Goal: Task Accomplishment & Management: Use online tool/utility

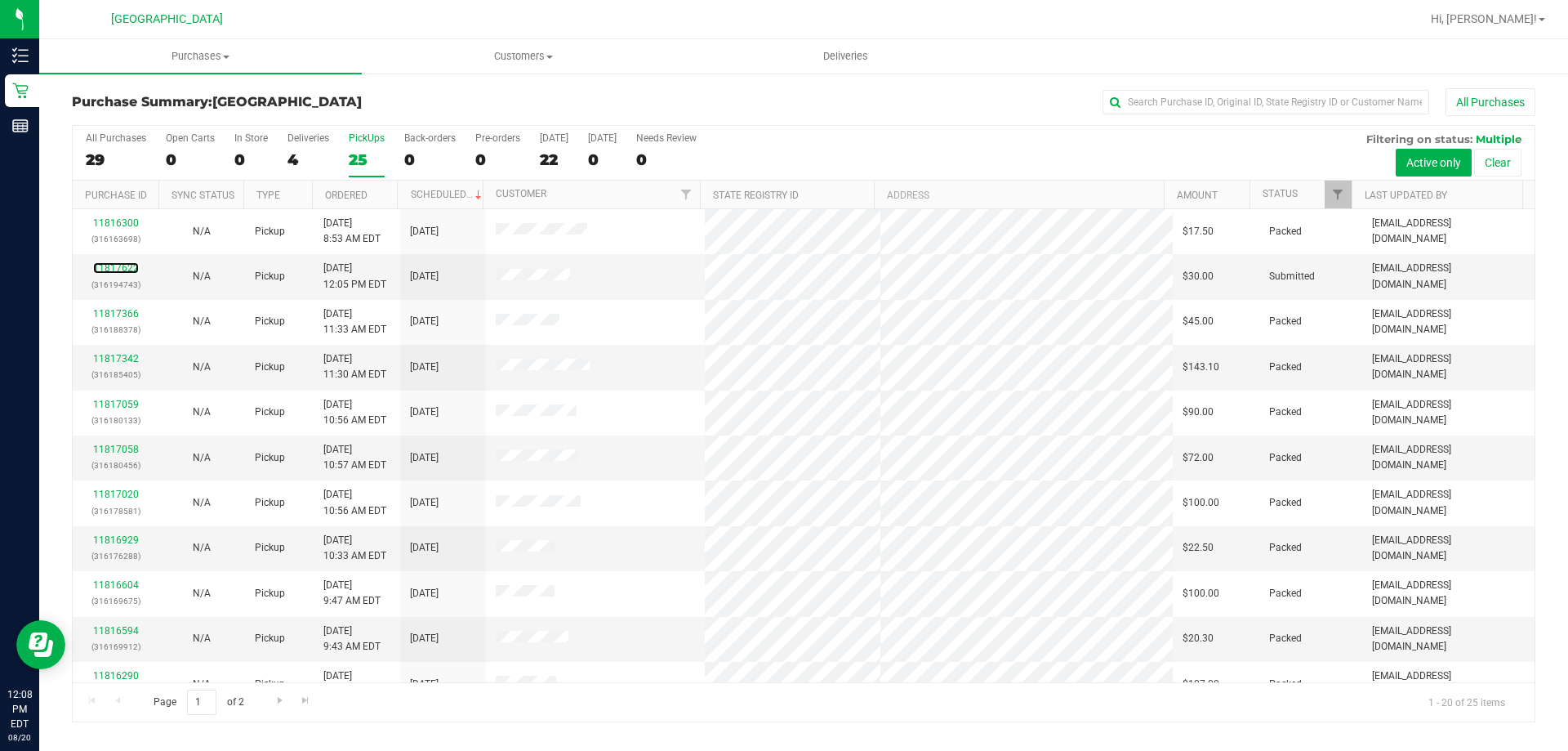
click at [110, 268] on link "11817622" at bounding box center [116, 267] width 46 height 12
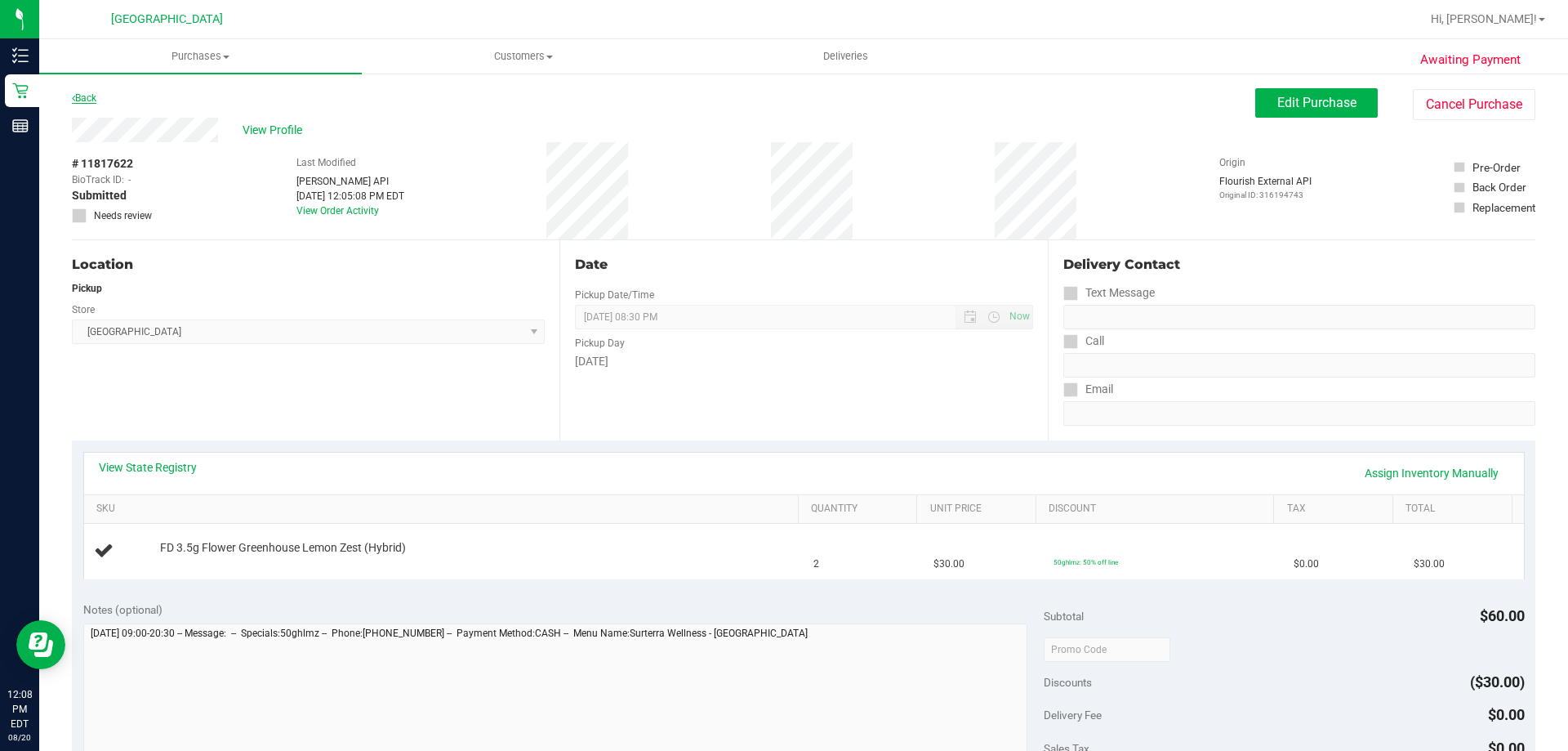
click at [95, 95] on link "Back" at bounding box center [84, 98] width 25 height 12
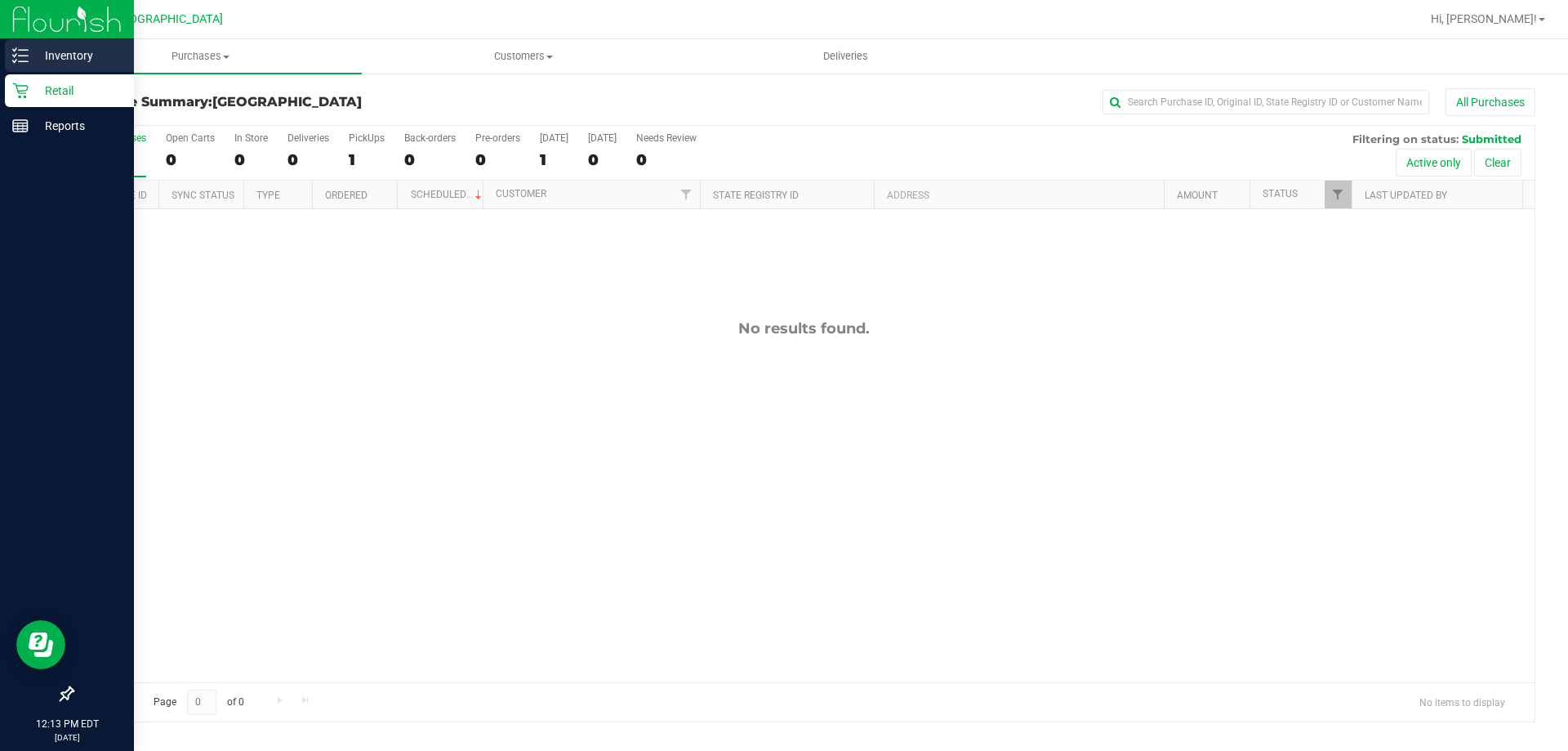
click at [27, 61] on line at bounding box center [23, 61] width 9 height 0
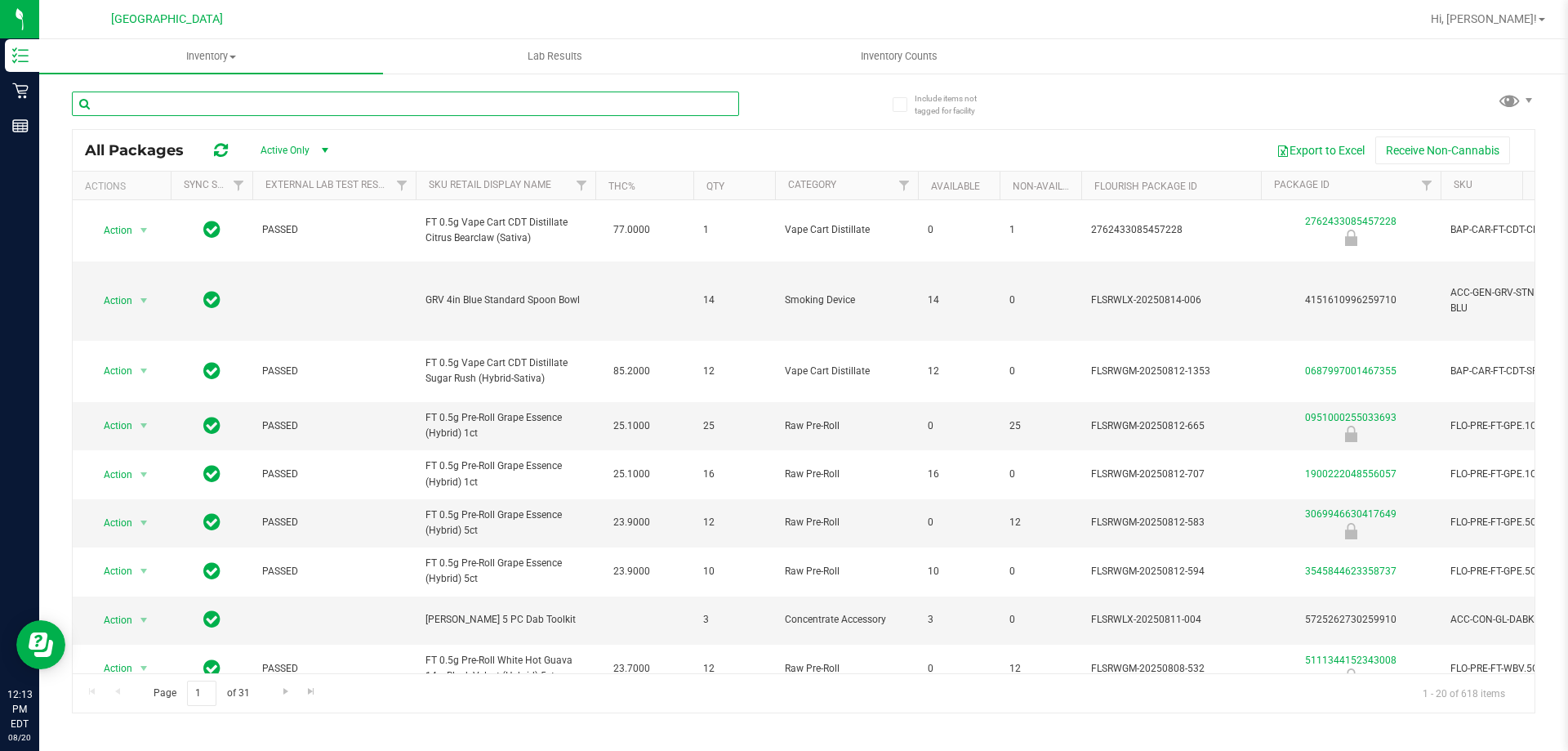
click at [272, 99] on input "text" at bounding box center [406, 104] width 667 height 25
type input "PLA"
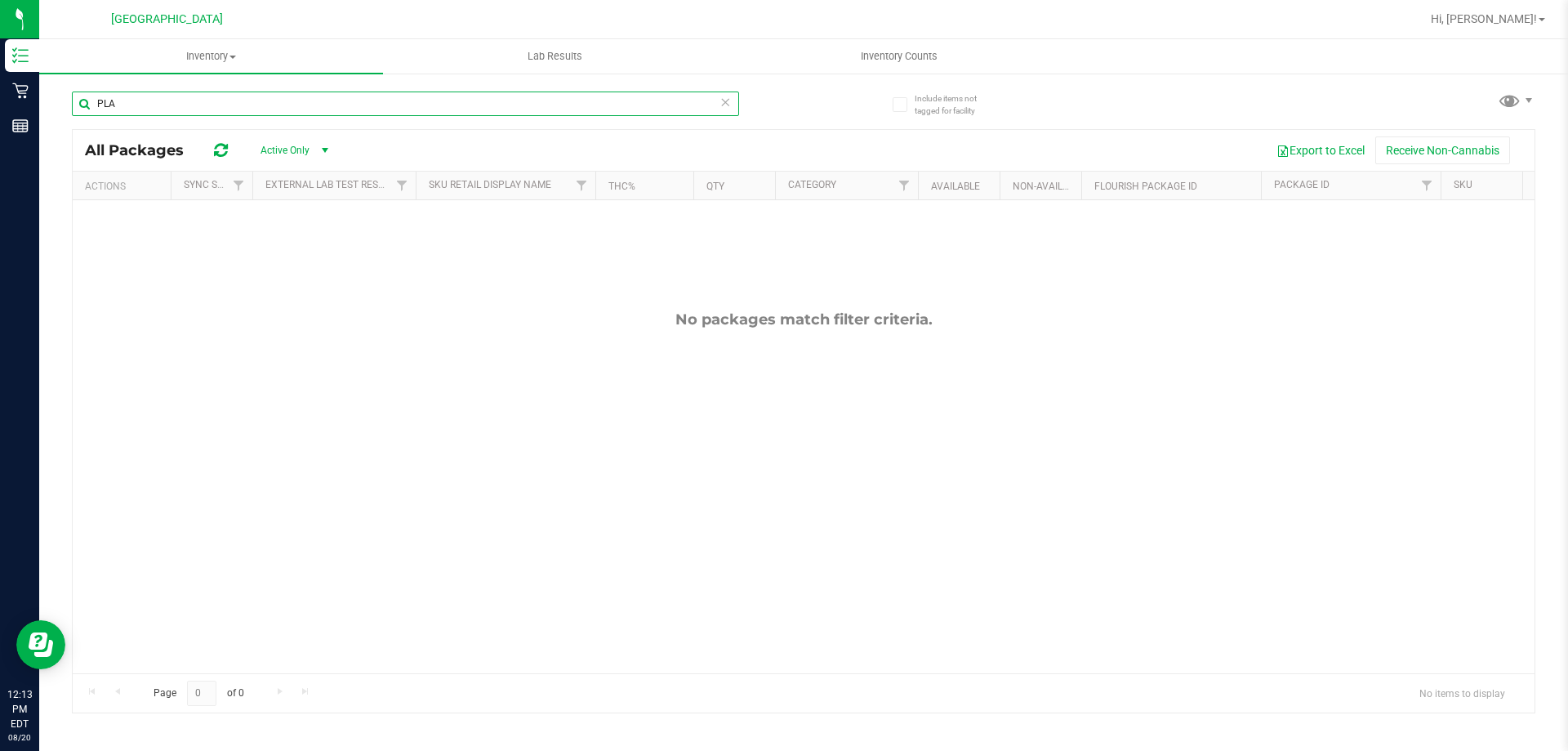
click at [315, 99] on input "PLA" at bounding box center [406, 104] width 667 height 25
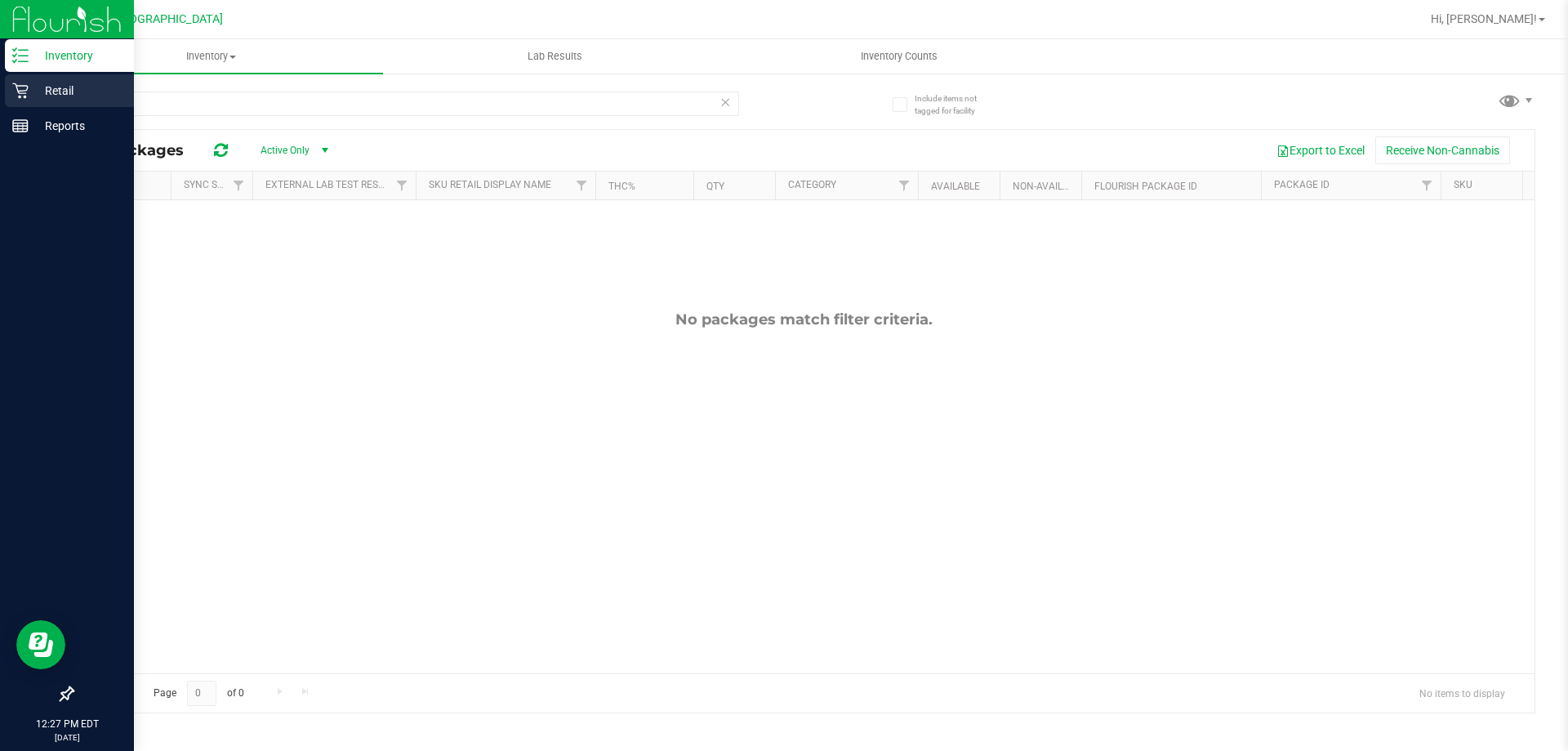
click at [46, 91] on p "Retail" at bounding box center [77, 91] width 98 height 20
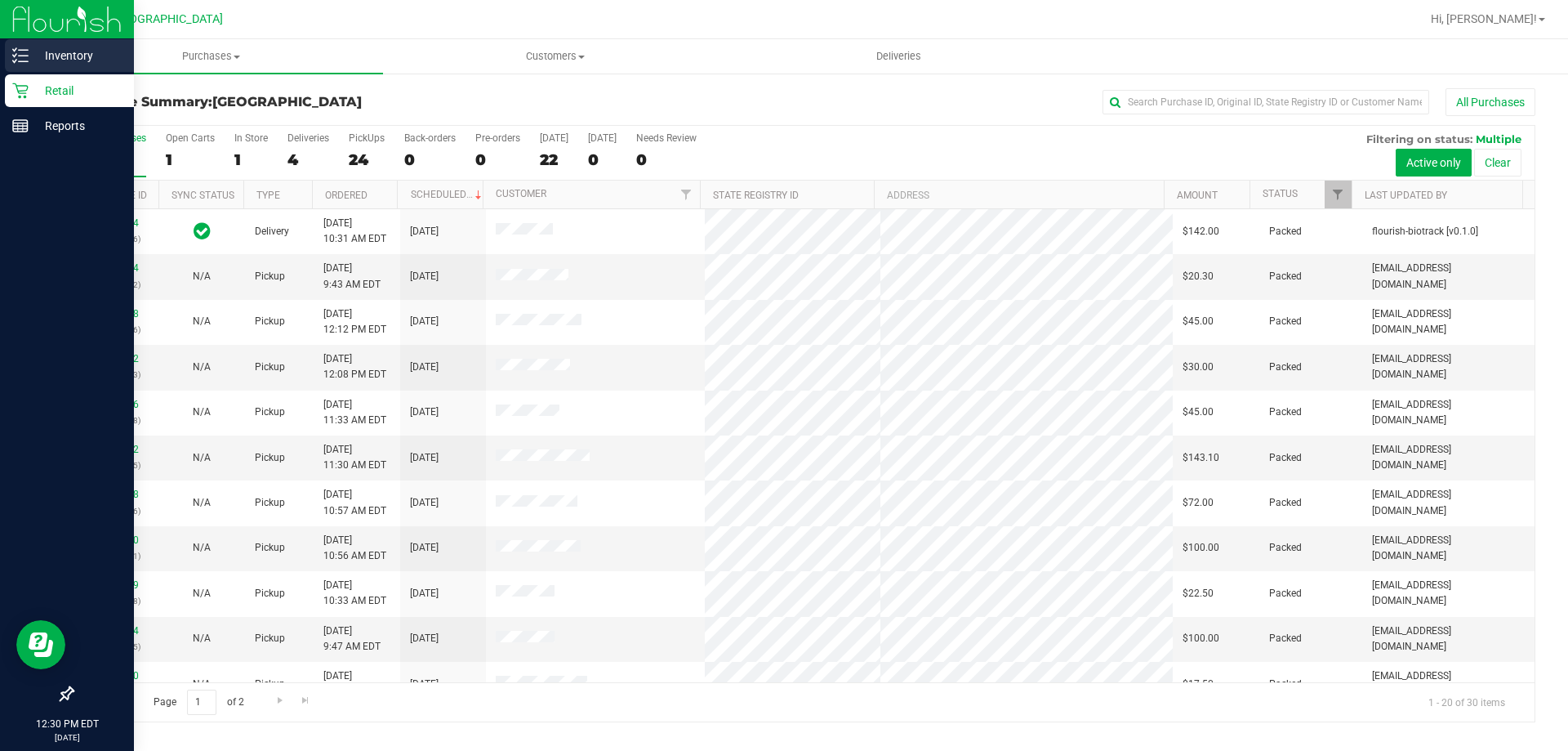
click at [35, 55] on p "Inventory" at bounding box center [77, 56] width 98 height 20
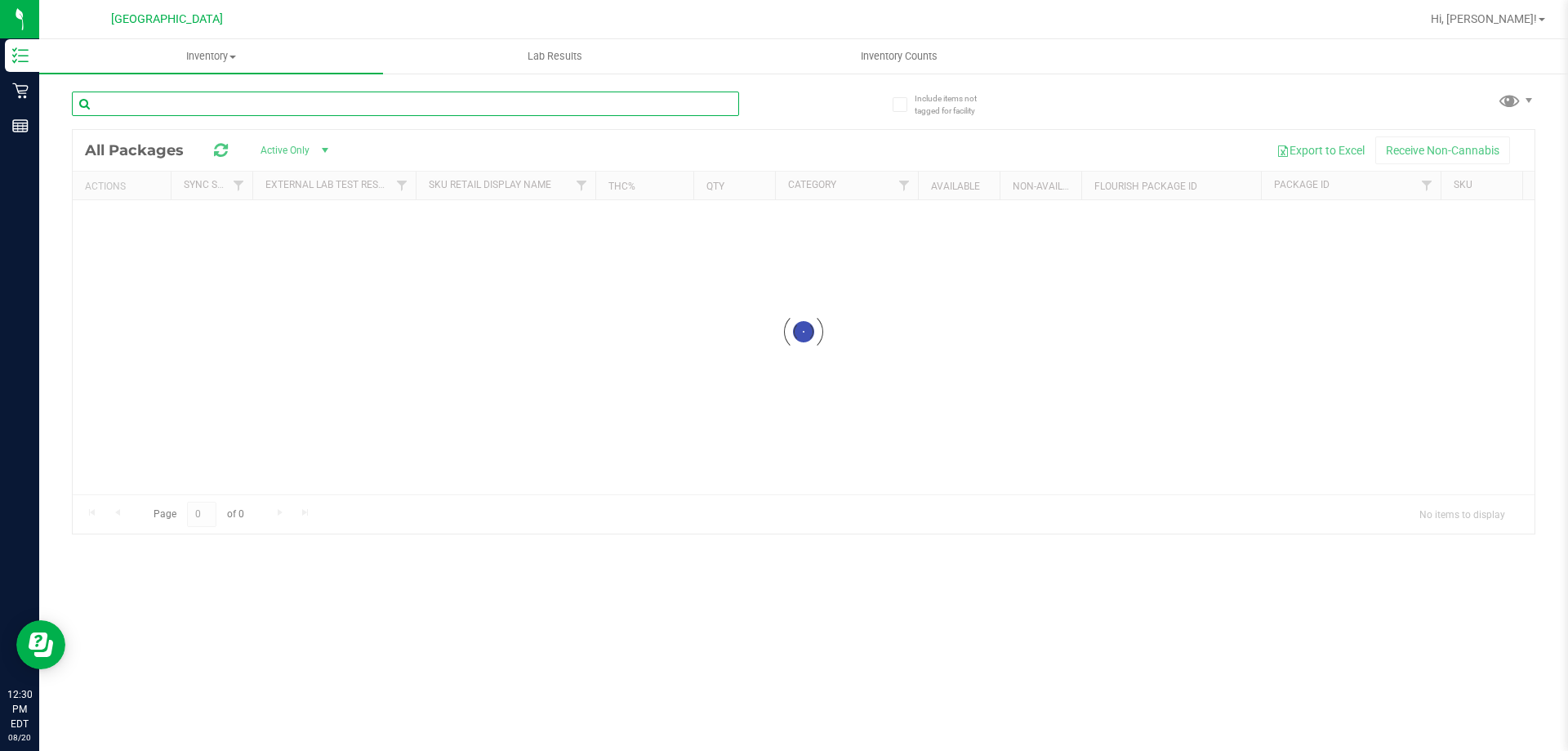
click at [288, 101] on input "text" at bounding box center [406, 104] width 667 height 25
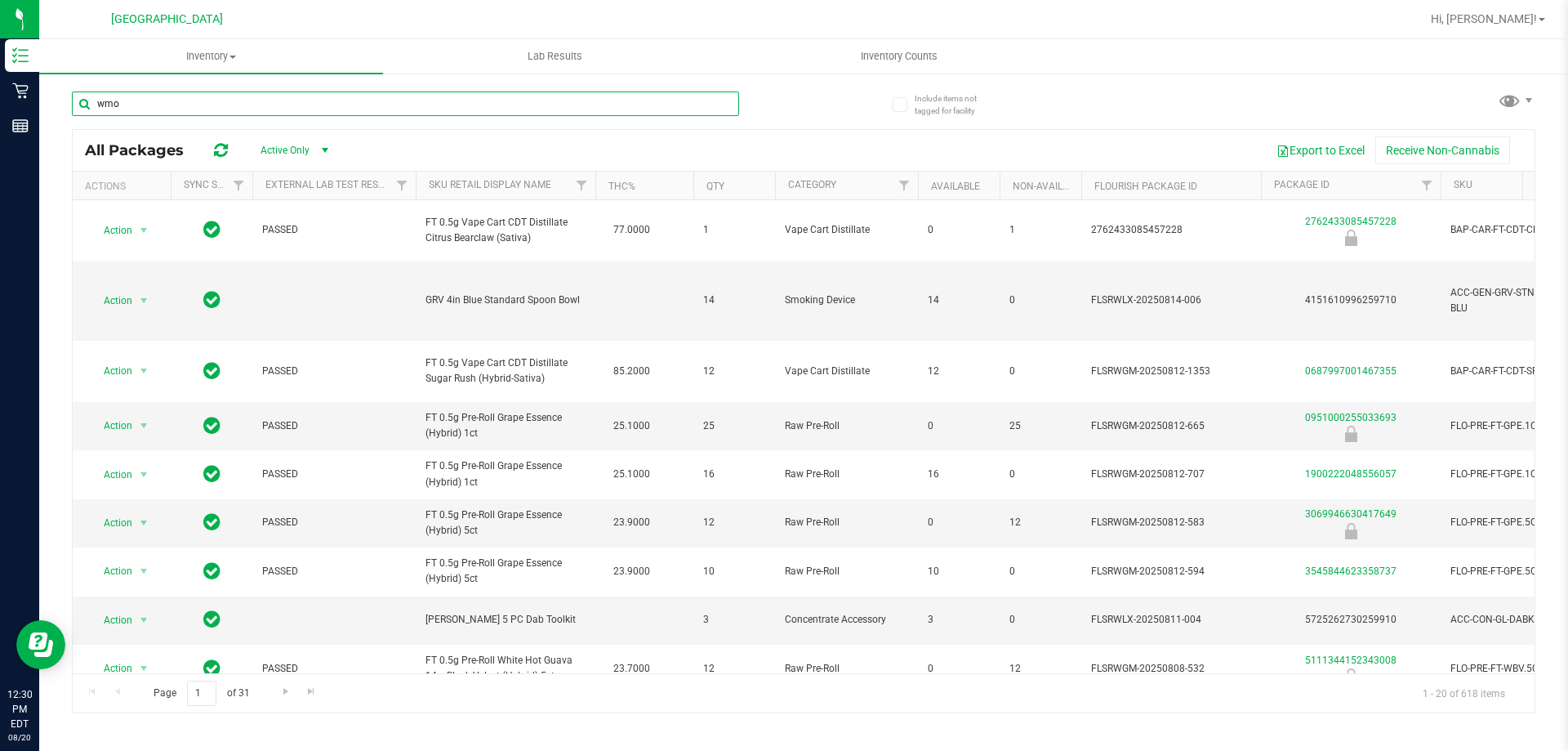
type input "wmo"
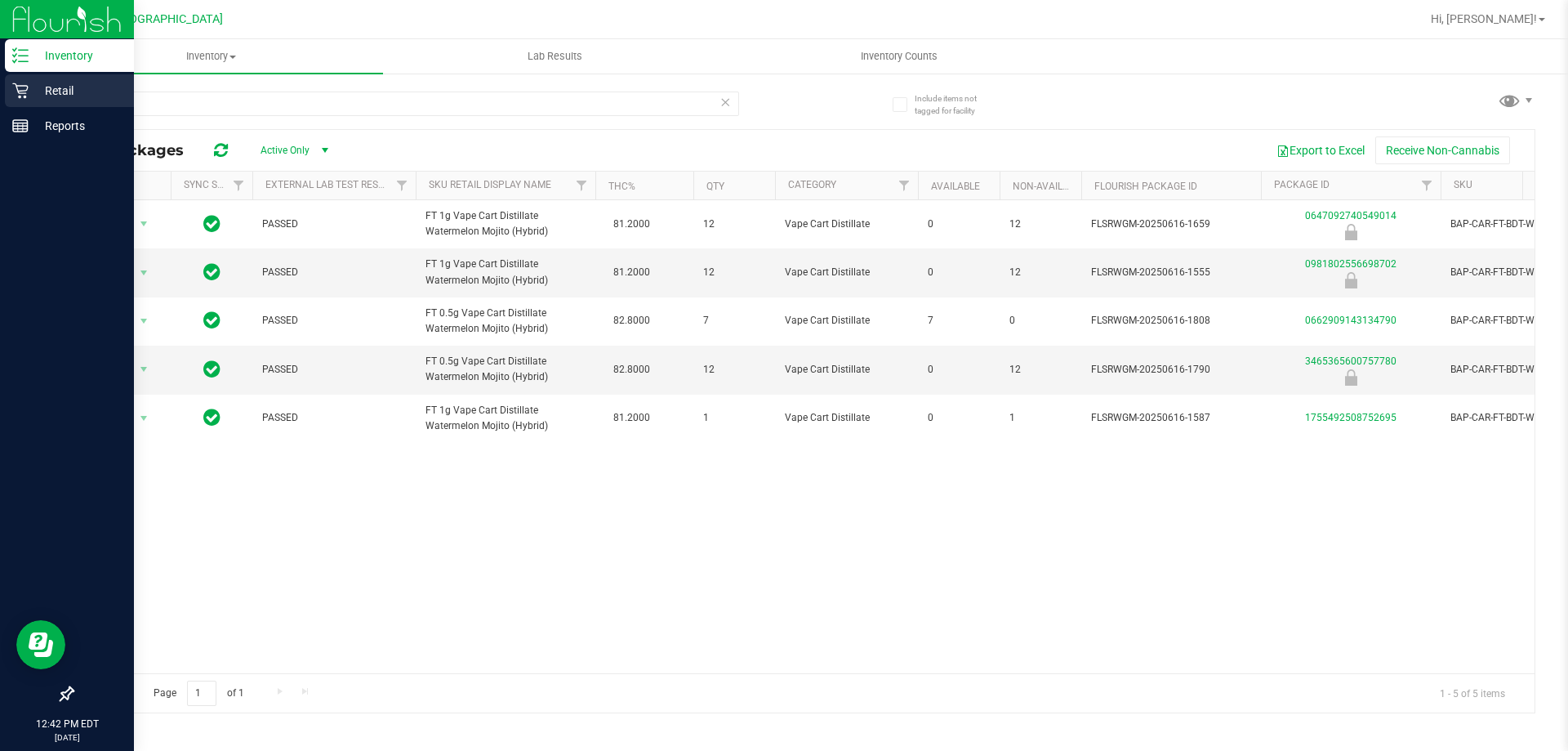
click at [24, 95] on icon at bounding box center [20, 91] width 16 height 16
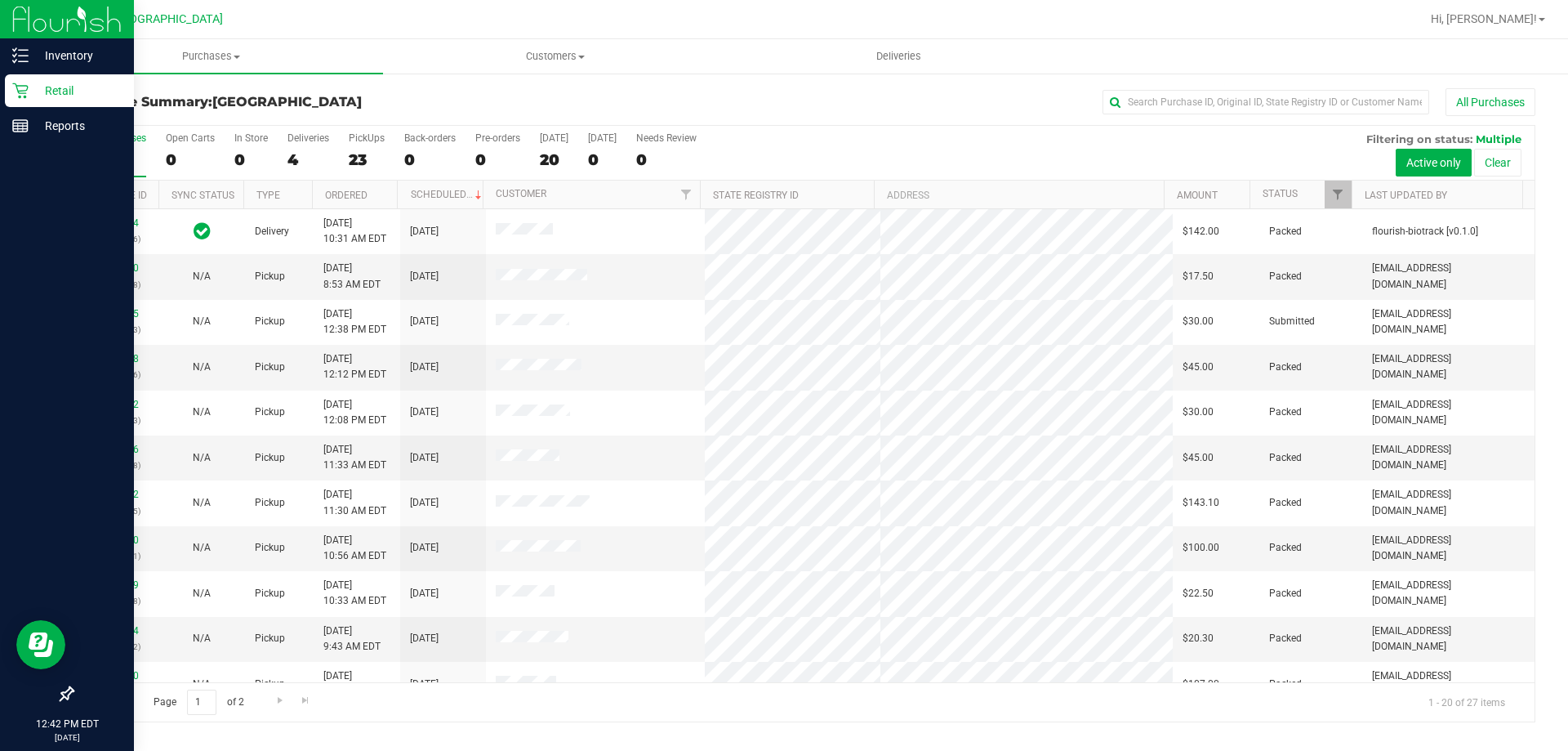
click at [799, 87] on div "Purchase Summary: [GEOGRAPHIC_DATA] All Purchases All Purchases 27 Open Carts 0…" at bounding box center [803, 405] width 1529 height 667
click at [315, 155] on div "4" at bounding box center [308, 159] width 42 height 19
click at [0, 0] on input "Deliveries 4" at bounding box center [0, 0] width 0 height 0
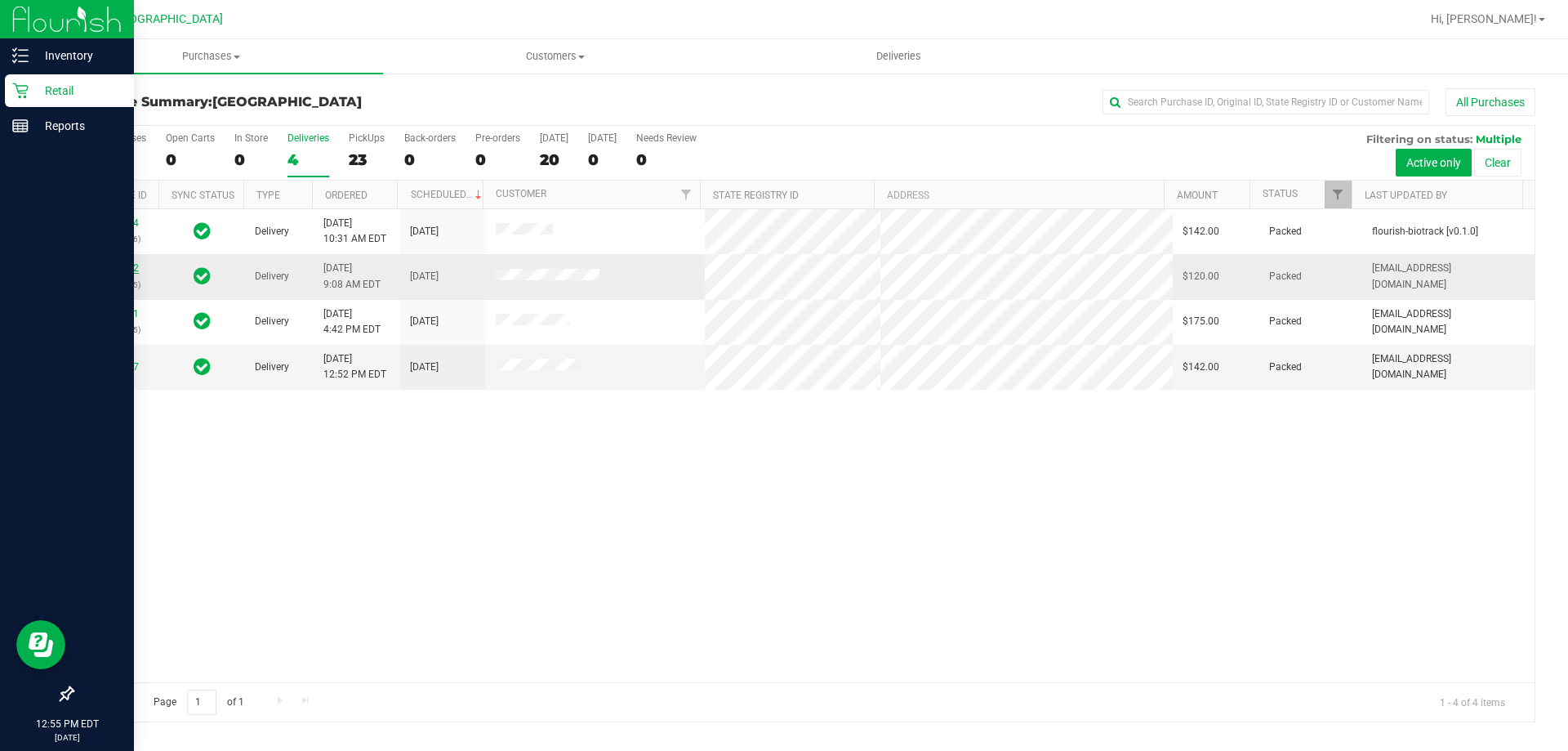
click at [121, 269] on link "11807122" at bounding box center [116, 267] width 46 height 12
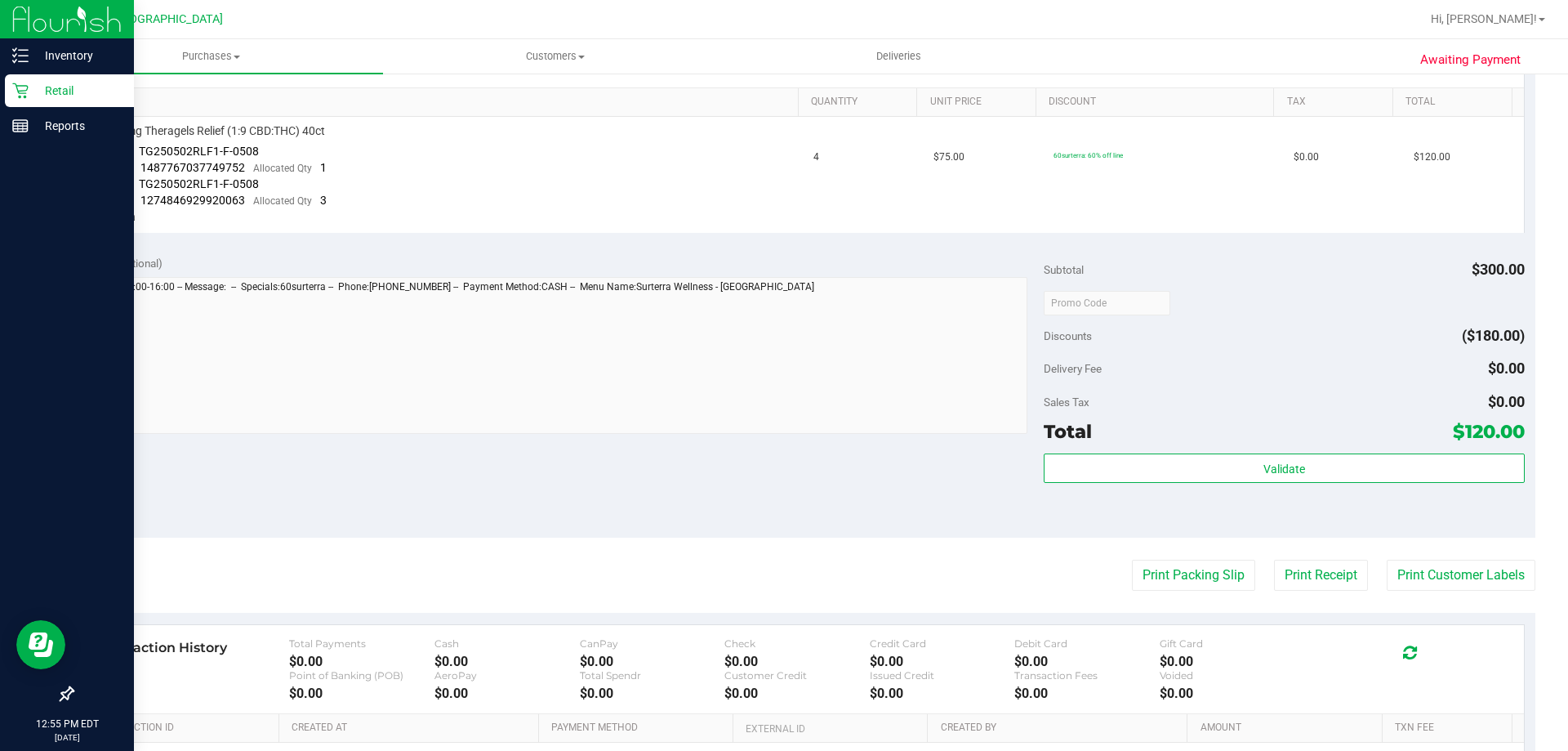
scroll to position [490, 0]
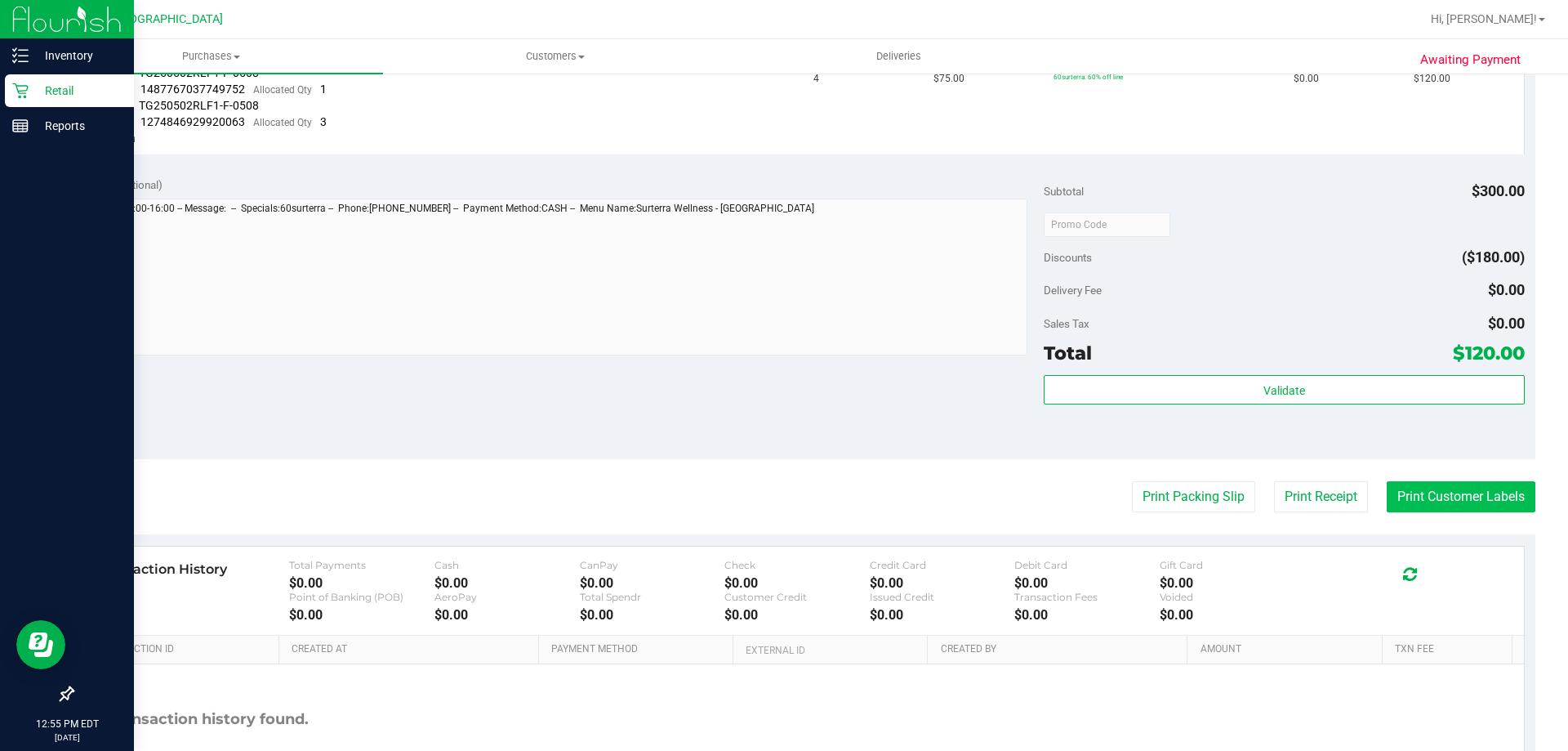
click at [1442, 508] on button "Print Customer Labels" at bounding box center [1461, 496] width 148 height 31
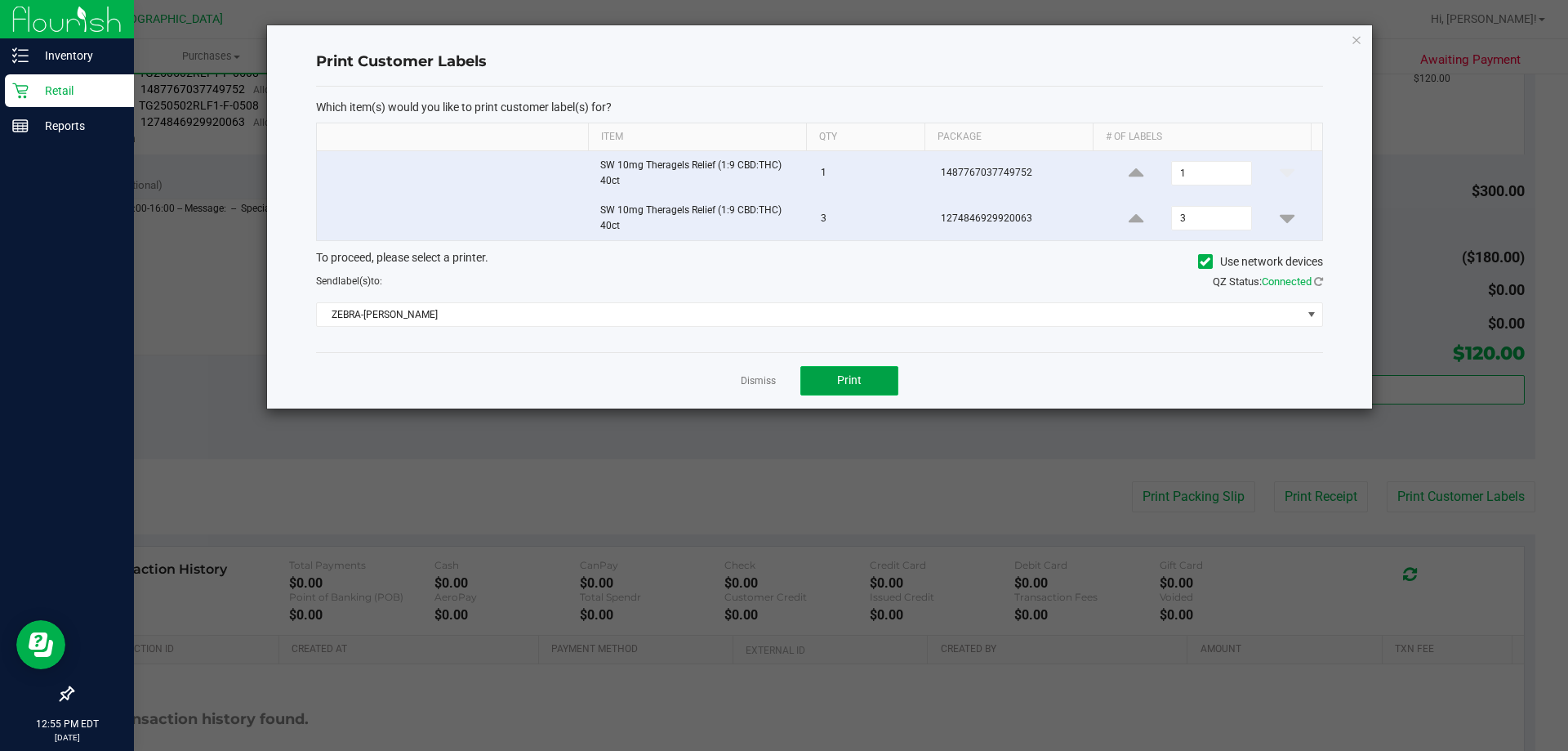
click at [849, 374] on span "Print" at bounding box center [849, 380] width 25 height 13
click at [1359, 37] on icon "button" at bounding box center [1356, 39] width 12 height 20
